Goal: Task Accomplishment & Management: Use online tool/utility

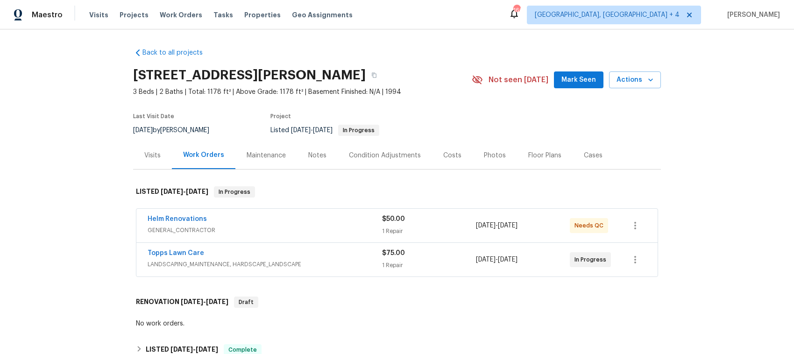
click at [287, 223] on div "Helm Renovations" at bounding box center [265, 219] width 234 height 11
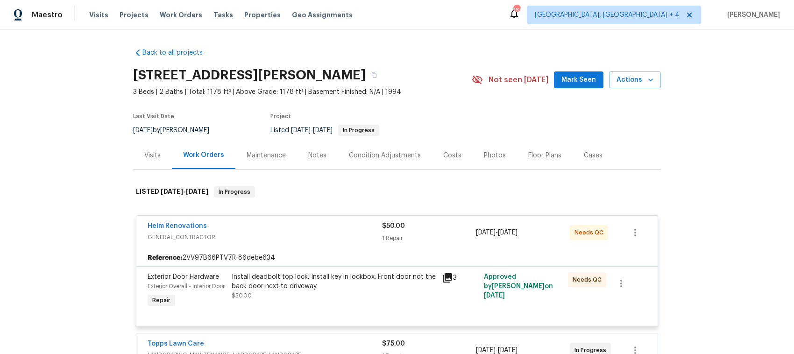
click at [316, 238] on span "GENERAL_CONTRACTOR" at bounding box center [265, 236] width 234 height 9
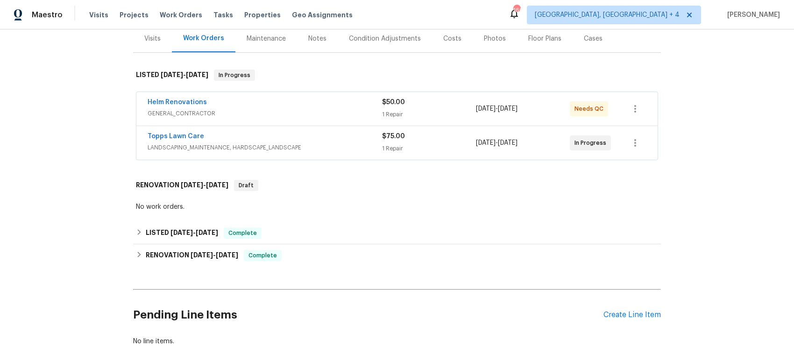
scroll to position [175, 0]
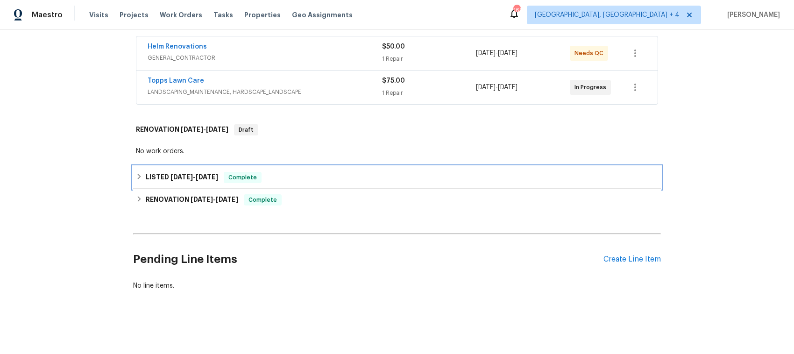
click at [136, 173] on icon at bounding box center [139, 176] width 7 height 7
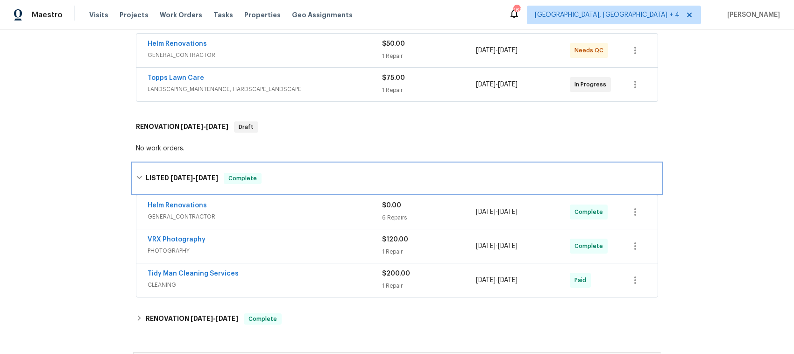
click at [134, 172] on div "LISTED 7/30/25 - 7/31/25 Complete" at bounding box center [397, 178] width 528 height 30
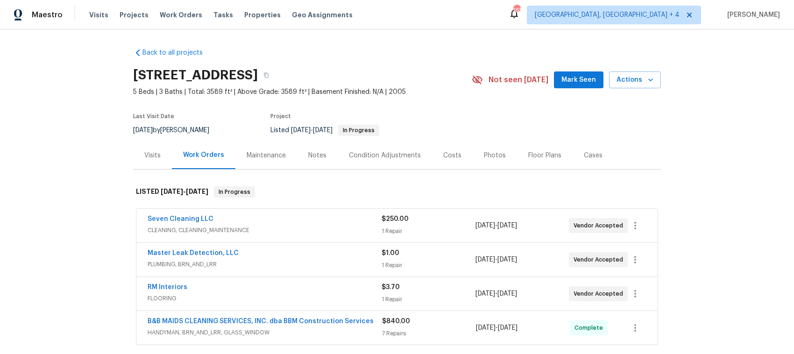
click at [286, 222] on div "Seven Cleaning LLC" at bounding box center [265, 219] width 234 height 11
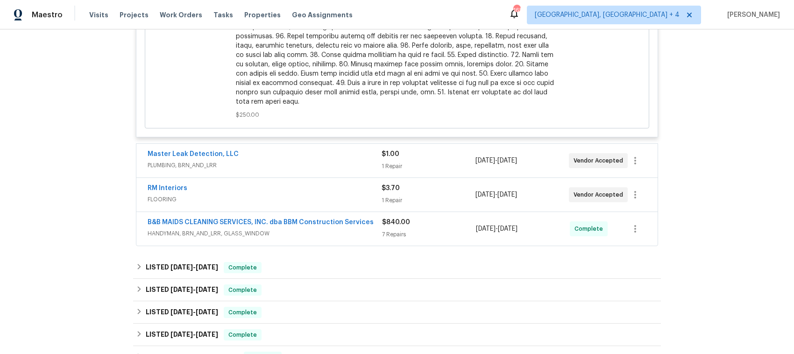
scroll to position [525, 0]
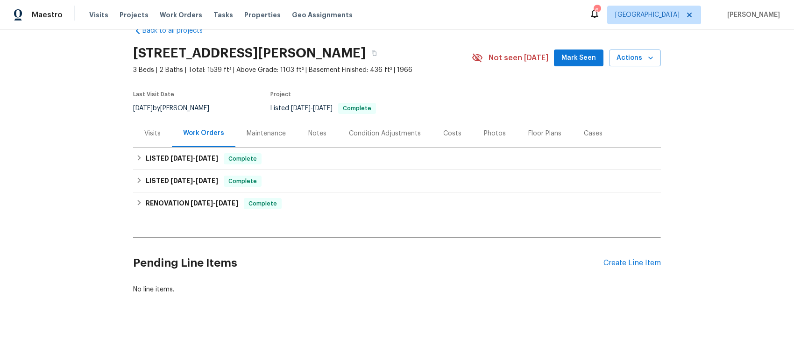
scroll to position [34, 0]
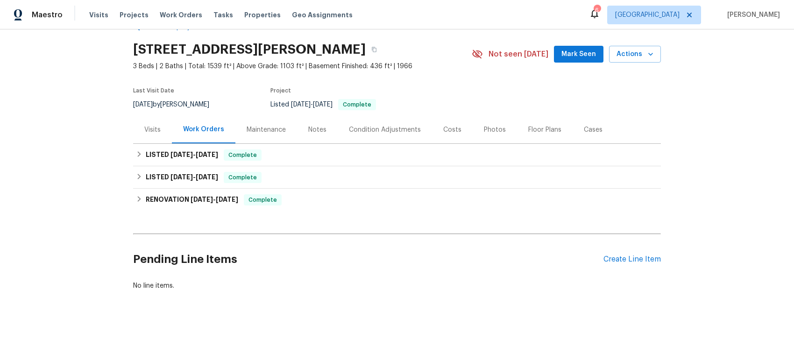
click at [194, 125] on div "Work Orders" at bounding box center [203, 129] width 41 height 9
click at [136, 149] on div "LISTED 9/23/25 - 10/2/25 Complete" at bounding box center [397, 154] width 522 height 11
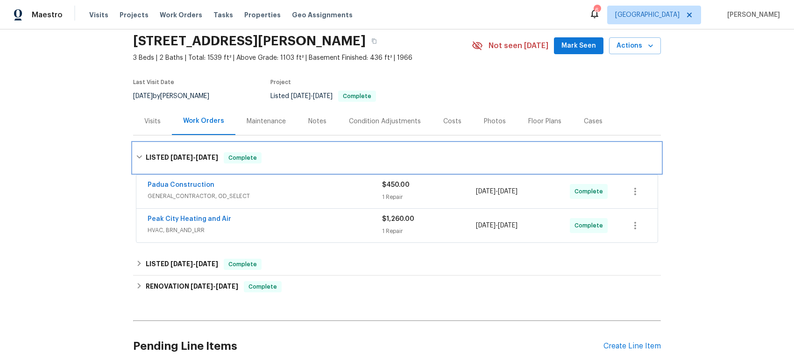
click at [136, 157] on icon at bounding box center [139, 157] width 7 height 7
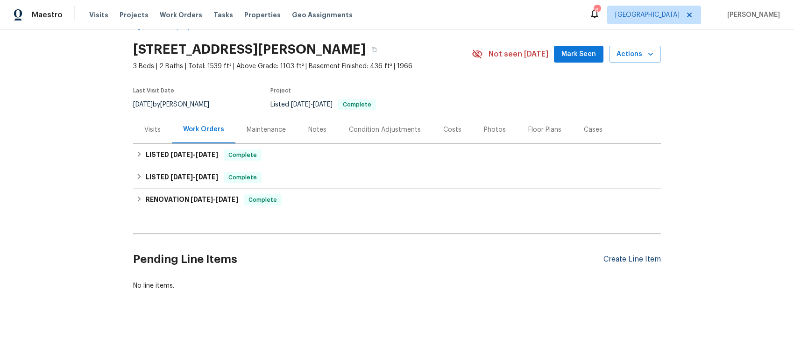
click at [603, 255] on div "Create Line Item" at bounding box center [631, 259] width 57 height 9
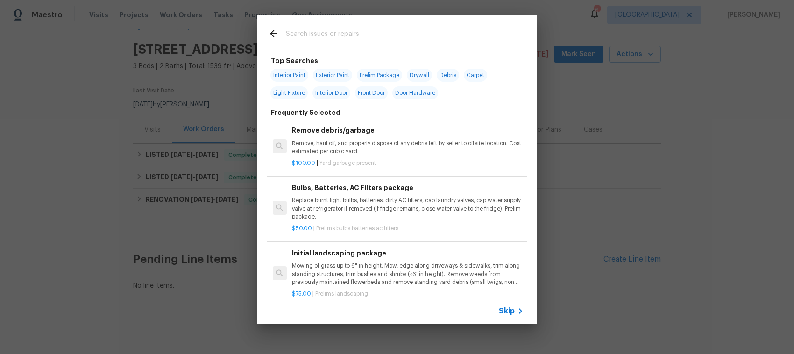
click at [505, 308] on span "Skip" at bounding box center [507, 310] width 16 height 9
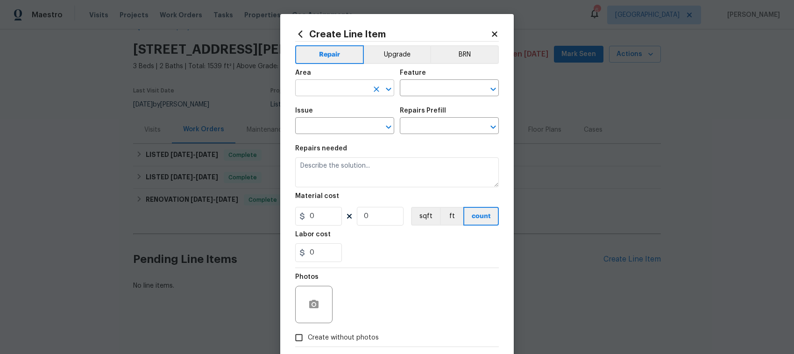
click at [383, 86] on icon "Open" at bounding box center [388, 89] width 11 height 11
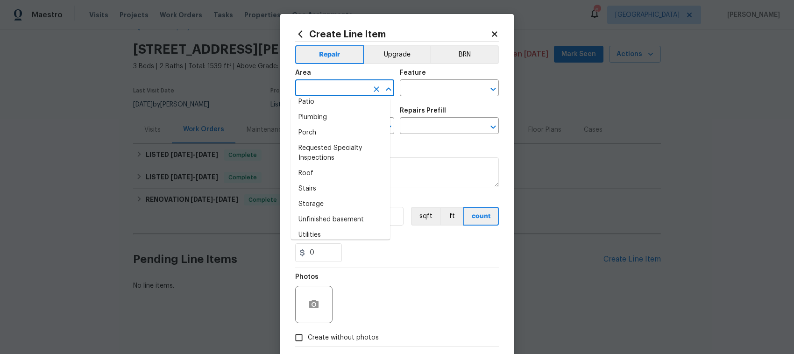
scroll to position [597, 0]
click at [488, 85] on icon "Open" at bounding box center [492, 89] width 11 height 11
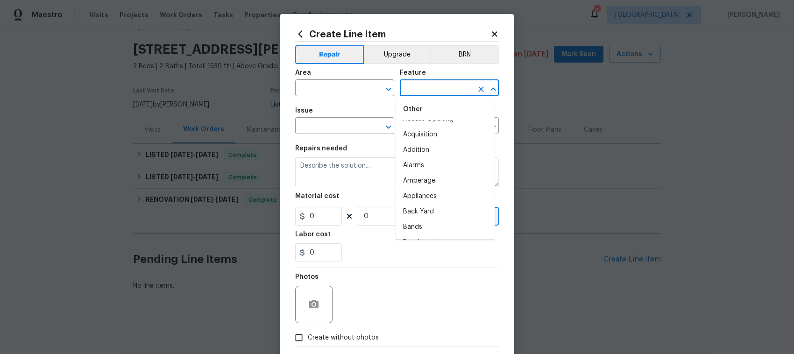
scroll to position [0, 0]
click at [386, 90] on icon "Open" at bounding box center [388, 89] width 11 height 11
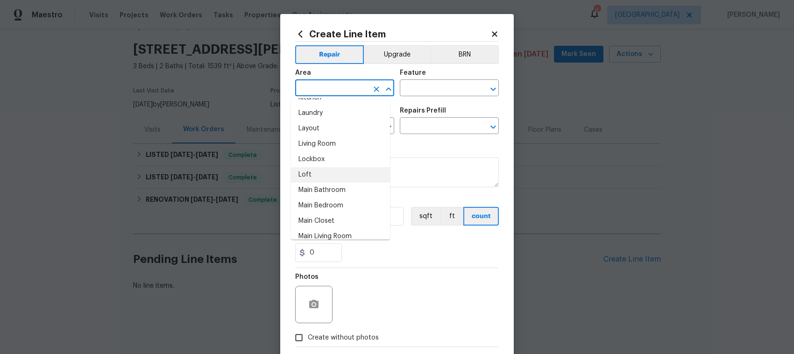
scroll to position [448, 0]
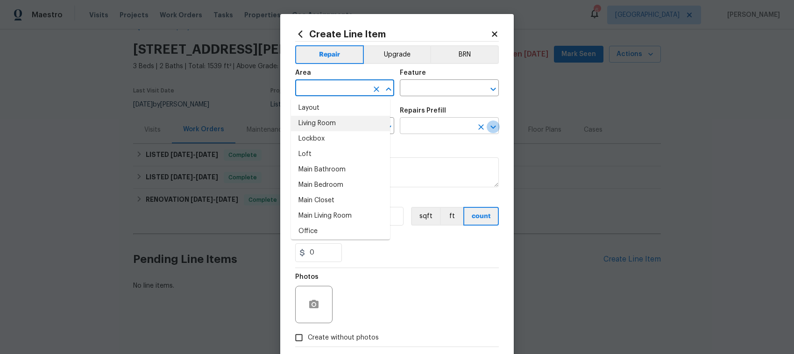
click at [492, 127] on icon "Open" at bounding box center [492, 126] width 11 height 11
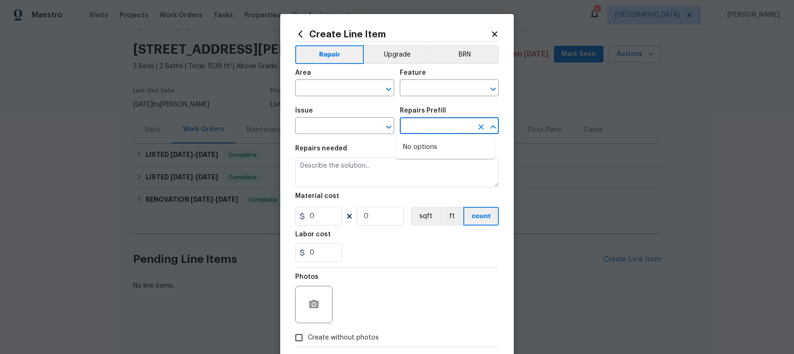
click at [492, 127] on icon "Close" at bounding box center [492, 126] width 11 height 11
click at [488, 125] on icon "Open" at bounding box center [492, 126] width 11 height 11
click at [490, 127] on icon "Close" at bounding box center [492, 126] width 5 height 3
click at [490, 127] on icon "Open" at bounding box center [492, 126] width 5 height 3
click at [490, 127] on icon "Close" at bounding box center [492, 126] width 5 height 3
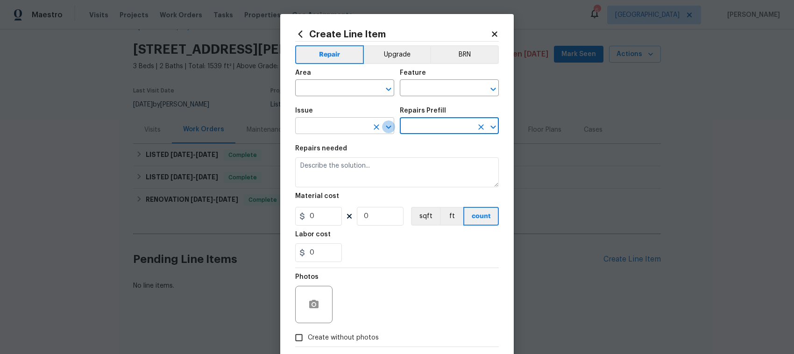
click at [386, 126] on icon "Open" at bounding box center [388, 126] width 5 height 3
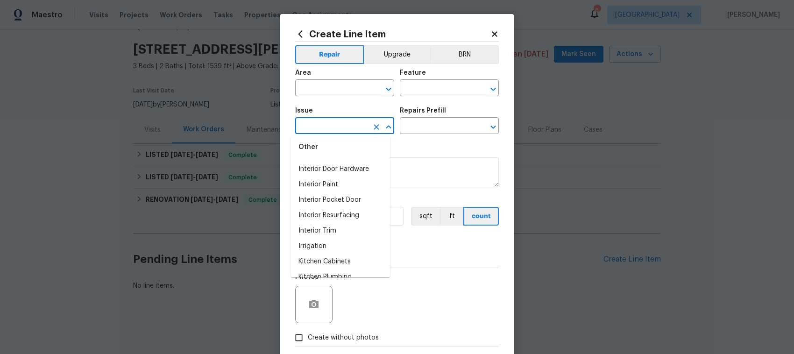
scroll to position [875, 0]
click at [492, 127] on icon "Open" at bounding box center [492, 126] width 11 height 11
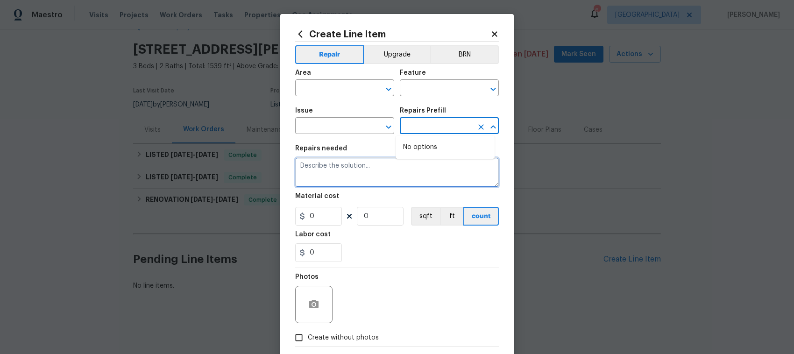
click at [364, 169] on textarea at bounding box center [397, 172] width 204 height 30
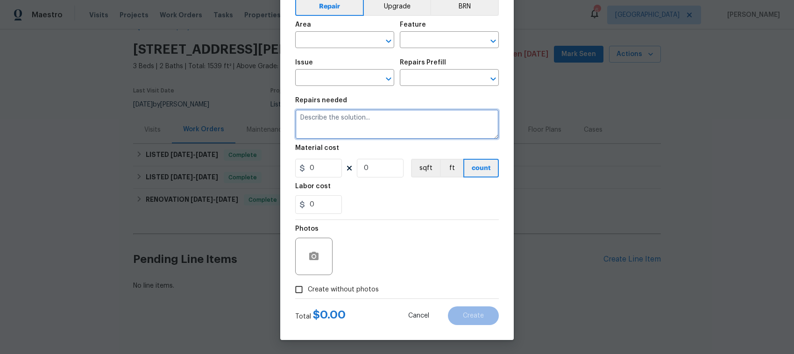
scroll to position [0, 0]
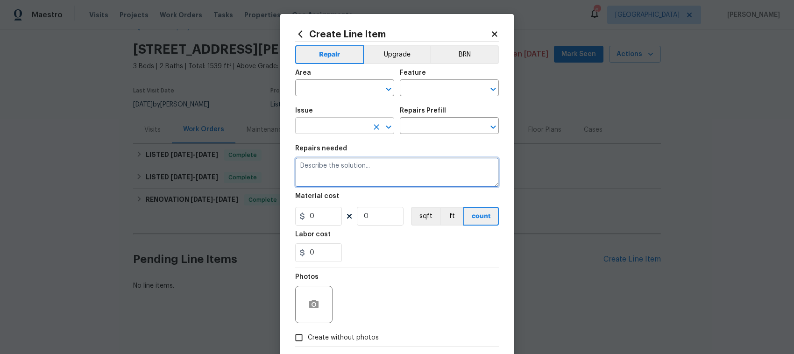
click at [386, 126] on icon "Open" at bounding box center [388, 126] width 5 height 3
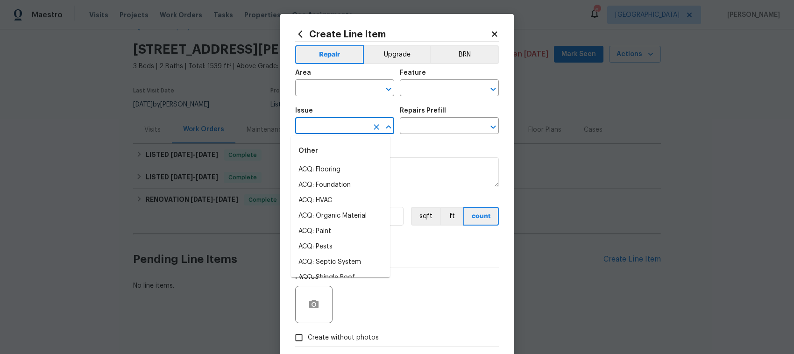
scroll to position [1304, 0]
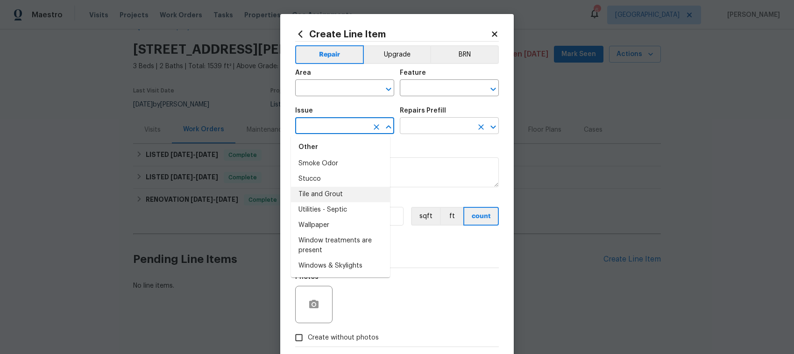
click at [440, 129] on input "text" at bounding box center [436, 127] width 73 height 14
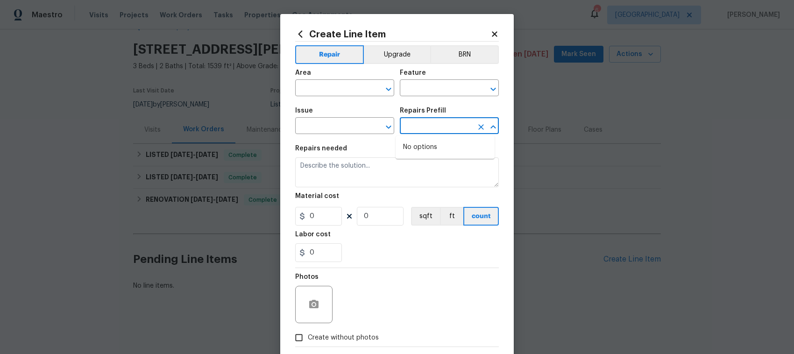
click at [465, 274] on div "Photos" at bounding box center [397, 298] width 204 height 61
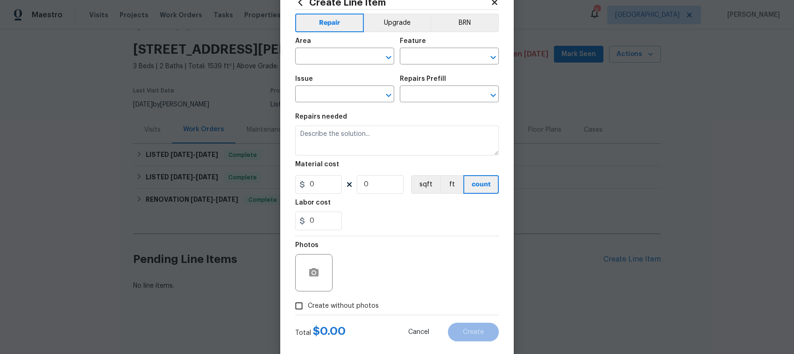
scroll to position [48, 0]
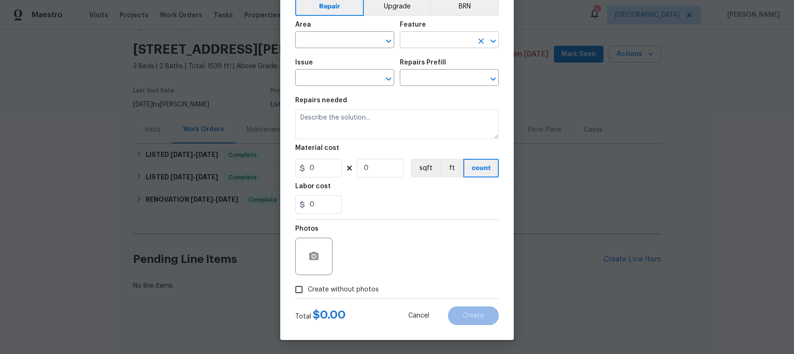
click at [490, 41] on icon "Open" at bounding box center [492, 40] width 5 height 3
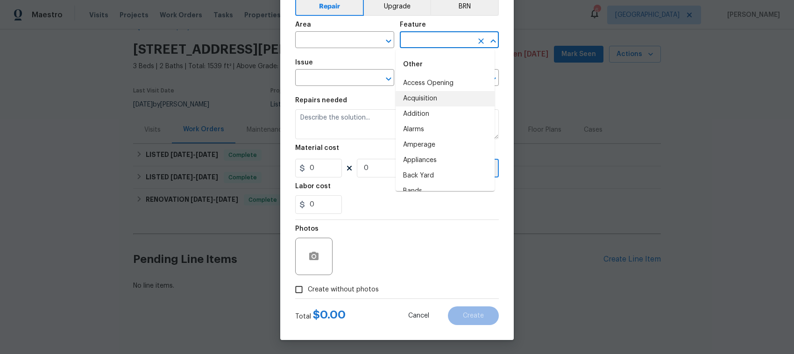
scroll to position [58, 0]
click at [383, 37] on icon "Open" at bounding box center [388, 40] width 11 height 11
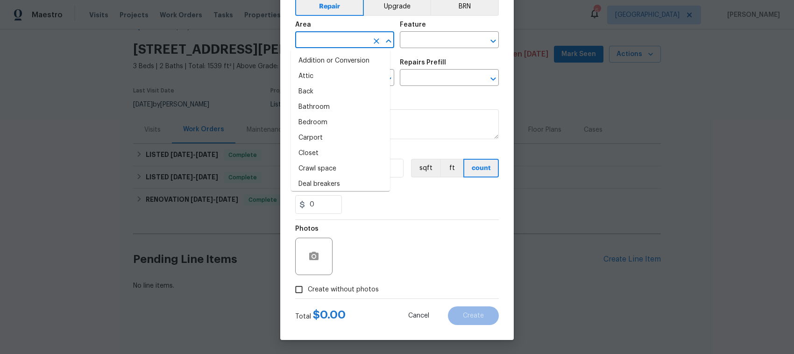
scroll to position [339, 0]
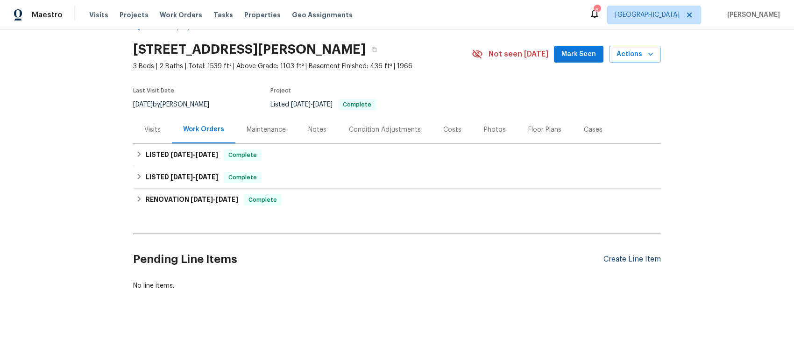
click at [622, 255] on div "Create Line Item" at bounding box center [631, 259] width 57 height 9
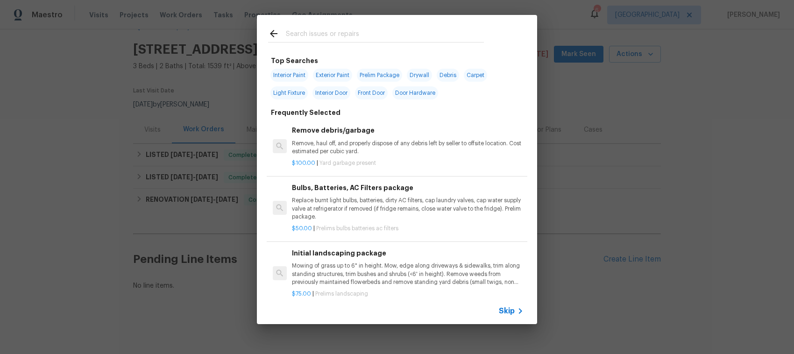
click at [271, 31] on icon at bounding box center [273, 33] width 11 height 11
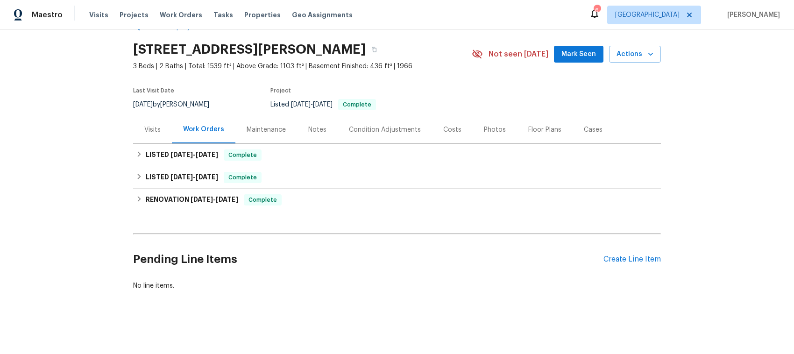
click at [204, 125] on div "Work Orders" at bounding box center [203, 129] width 41 height 9
click at [628, 255] on div "Create Line Item" at bounding box center [631, 259] width 57 height 9
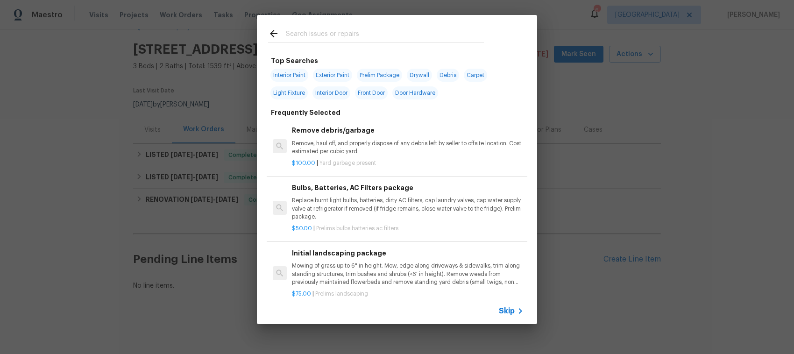
click at [500, 309] on span "Skip" at bounding box center [507, 310] width 16 height 9
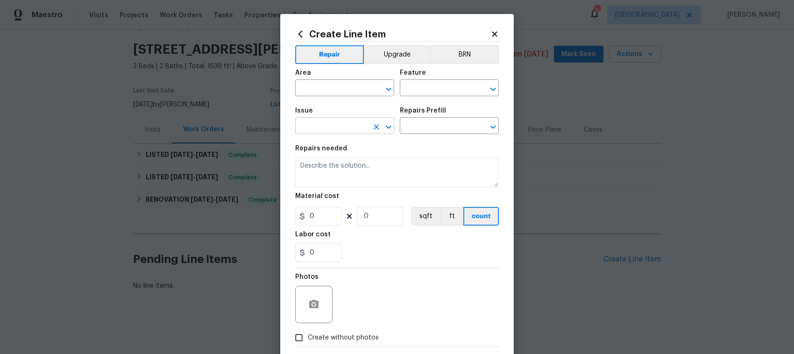
click at [386, 127] on icon "Open" at bounding box center [388, 126] width 5 height 3
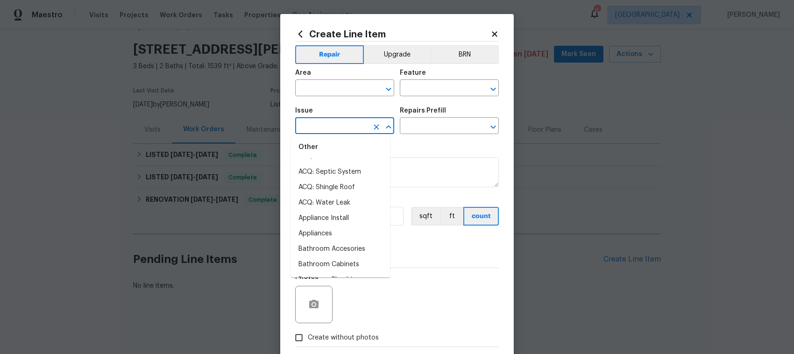
scroll to position [117, 0]
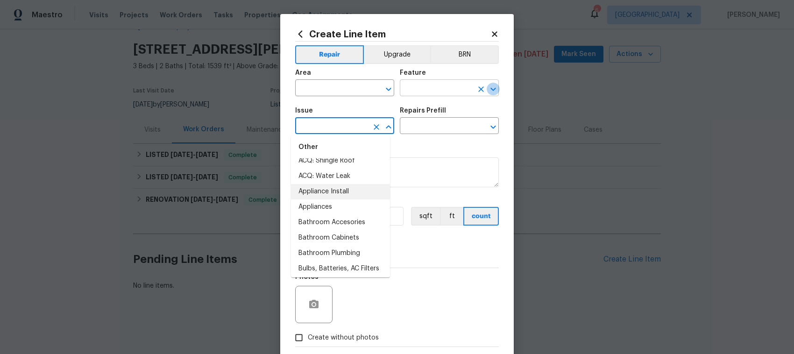
click at [491, 90] on icon "Open" at bounding box center [492, 89] width 11 height 11
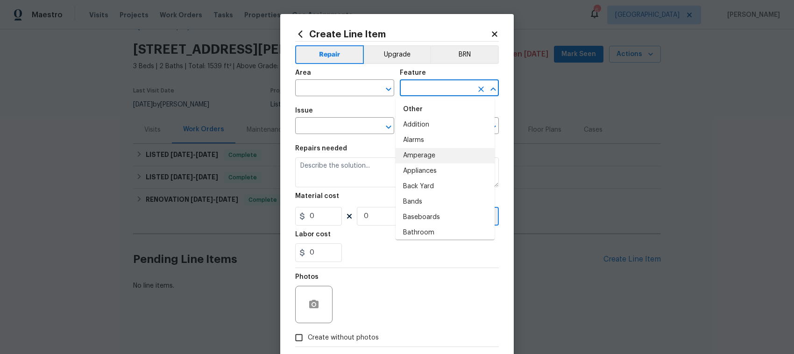
scroll to position [58, 0]
click at [384, 91] on icon "Open" at bounding box center [388, 89] width 11 height 11
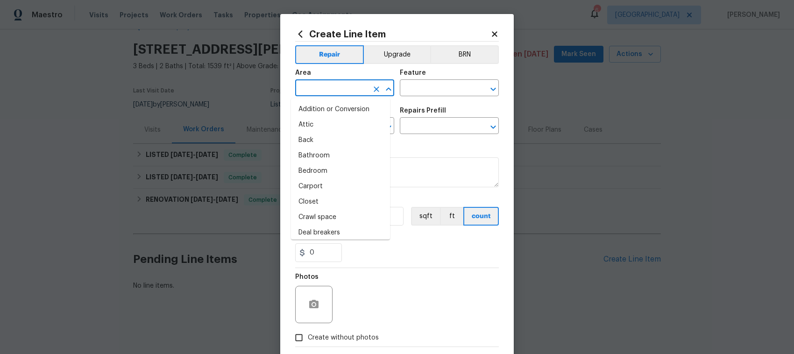
scroll to position [62, 0]
click at [423, 146] on div "Repairs needed" at bounding box center [397, 151] width 204 height 12
